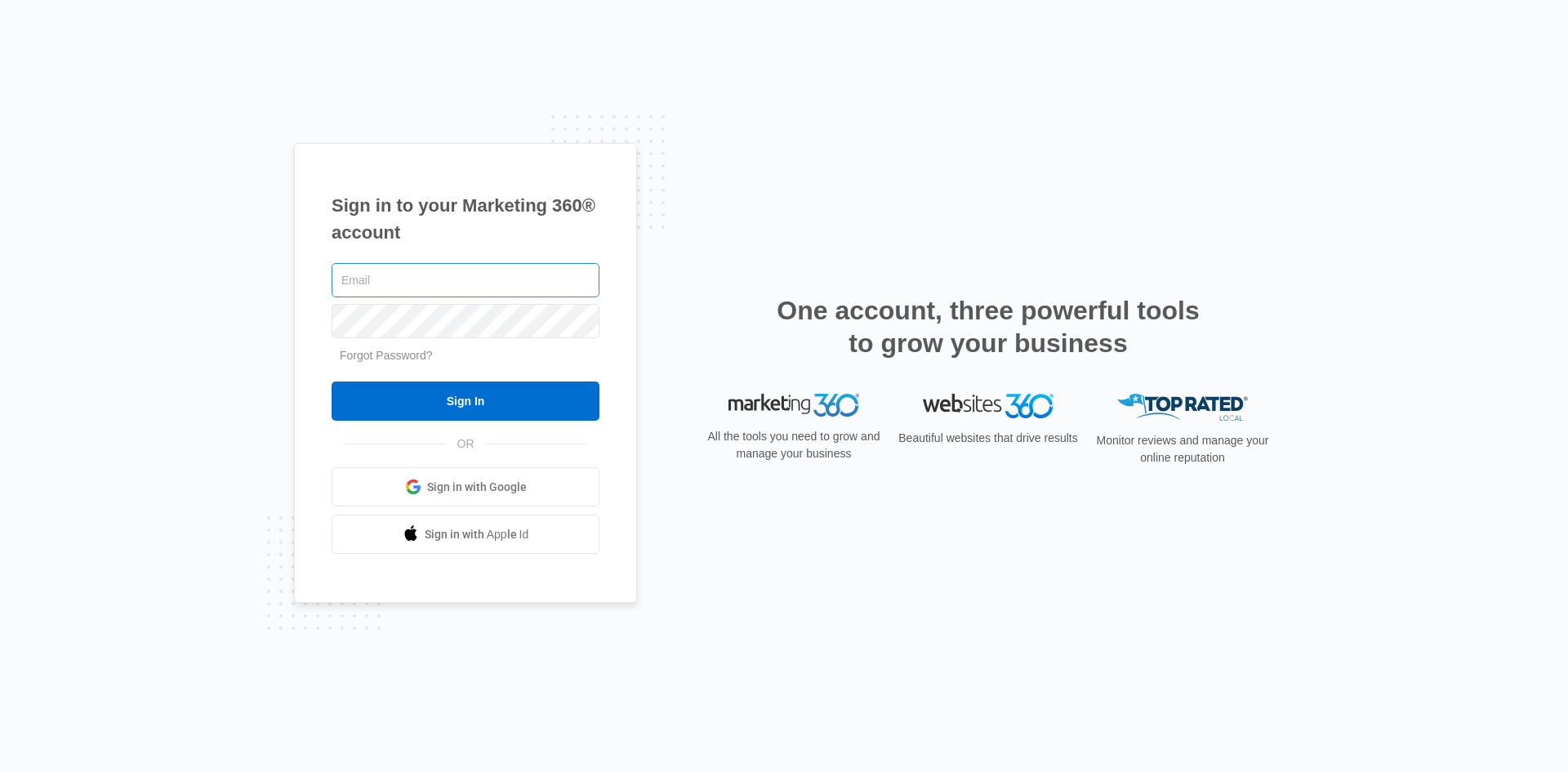
click at [477, 282] on input "text" at bounding box center [466, 280] width 268 height 35
click at [453, 476] on link "Sign in with Google" at bounding box center [466, 487] width 268 height 39
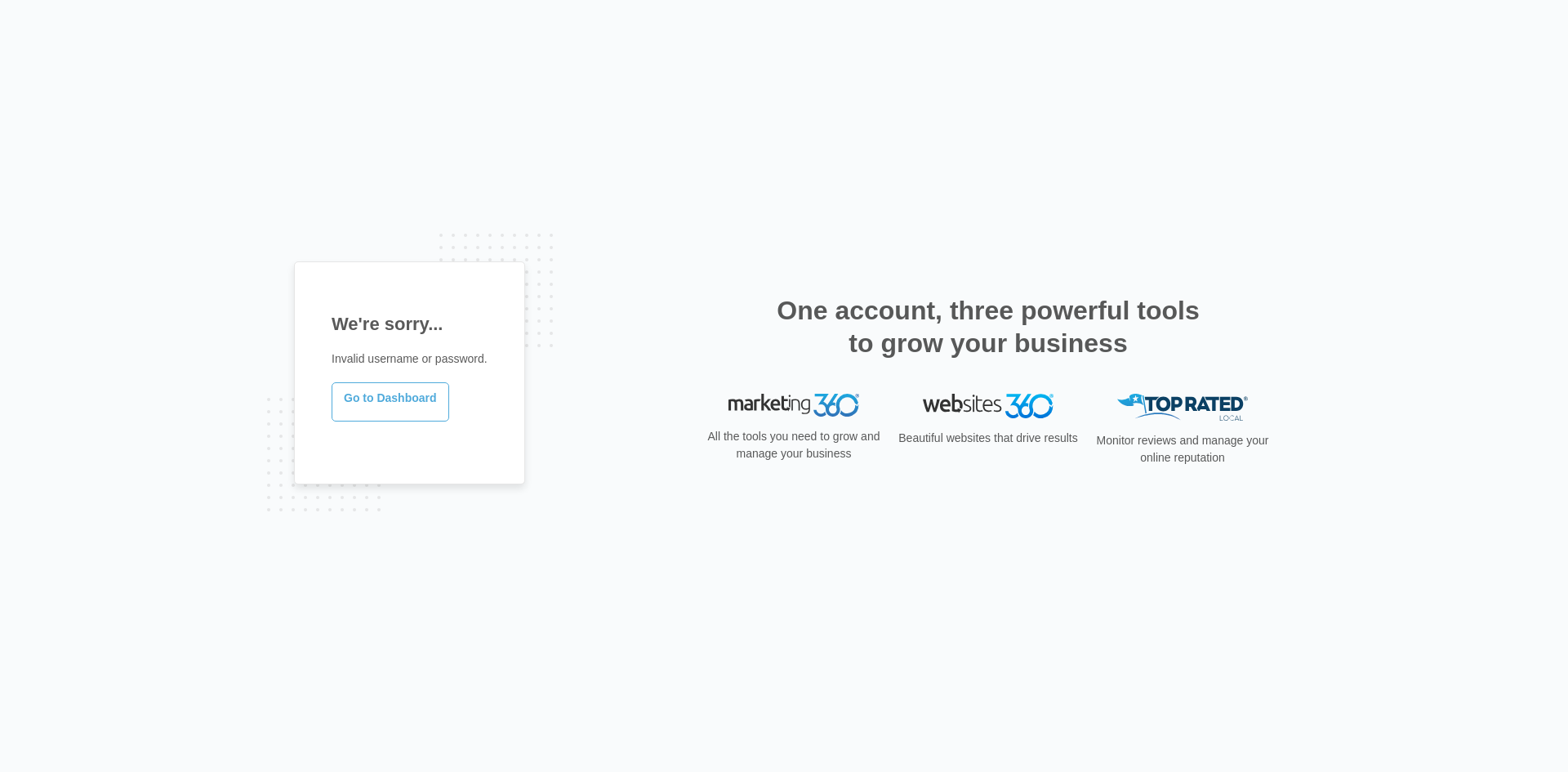
click at [412, 382] on link "Go to Dashboard" at bounding box center [391, 402] width 118 height 39
